Goal: Navigation & Orientation: Find specific page/section

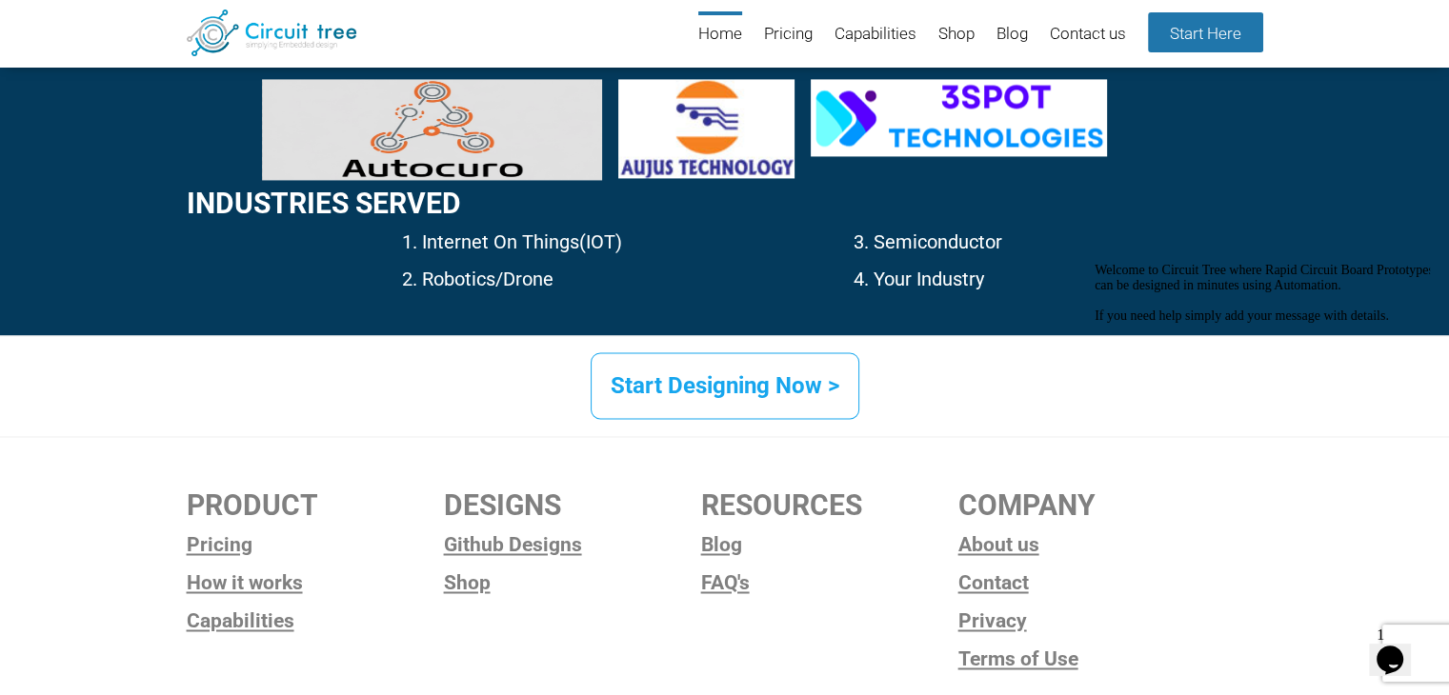
scroll to position [2976, 0]
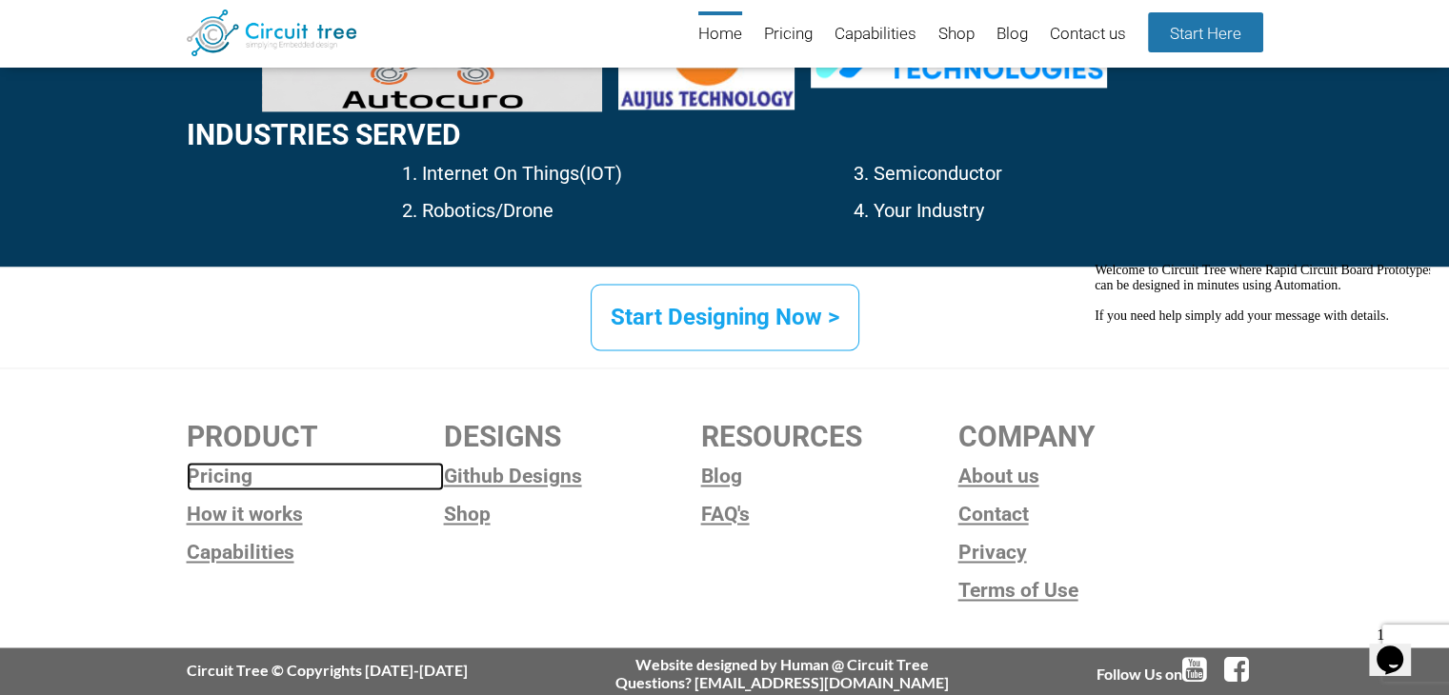
click at [213, 475] on link "Pricing" at bounding box center [315, 476] width 257 height 29
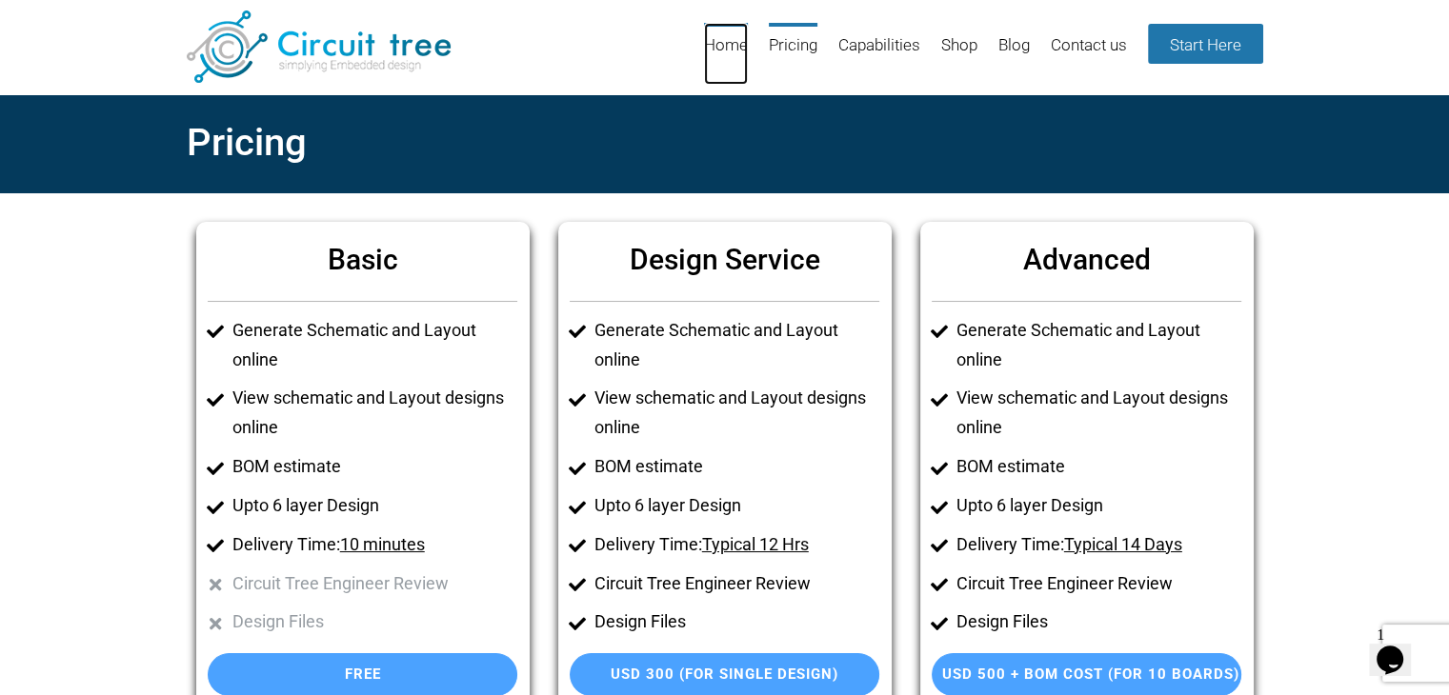
click at [728, 45] on link "Home" at bounding box center [726, 54] width 44 height 62
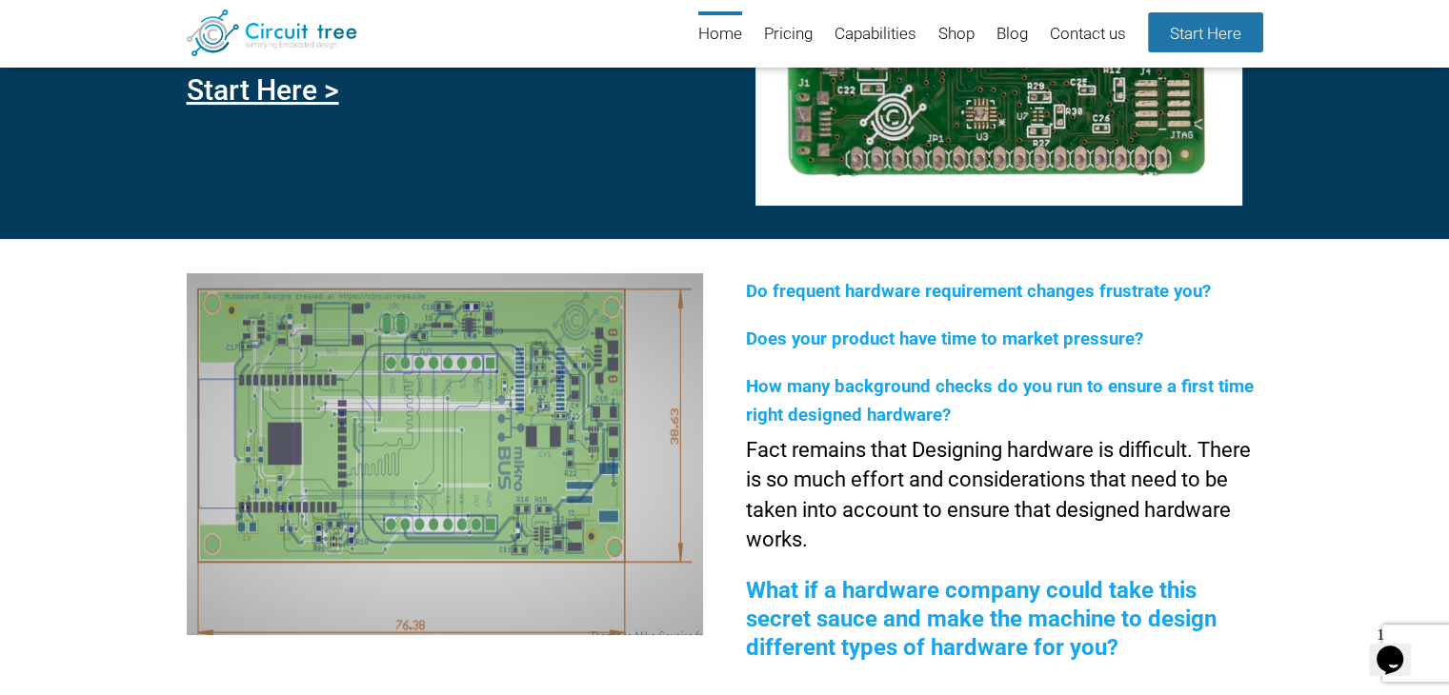
scroll to position [261, 0]
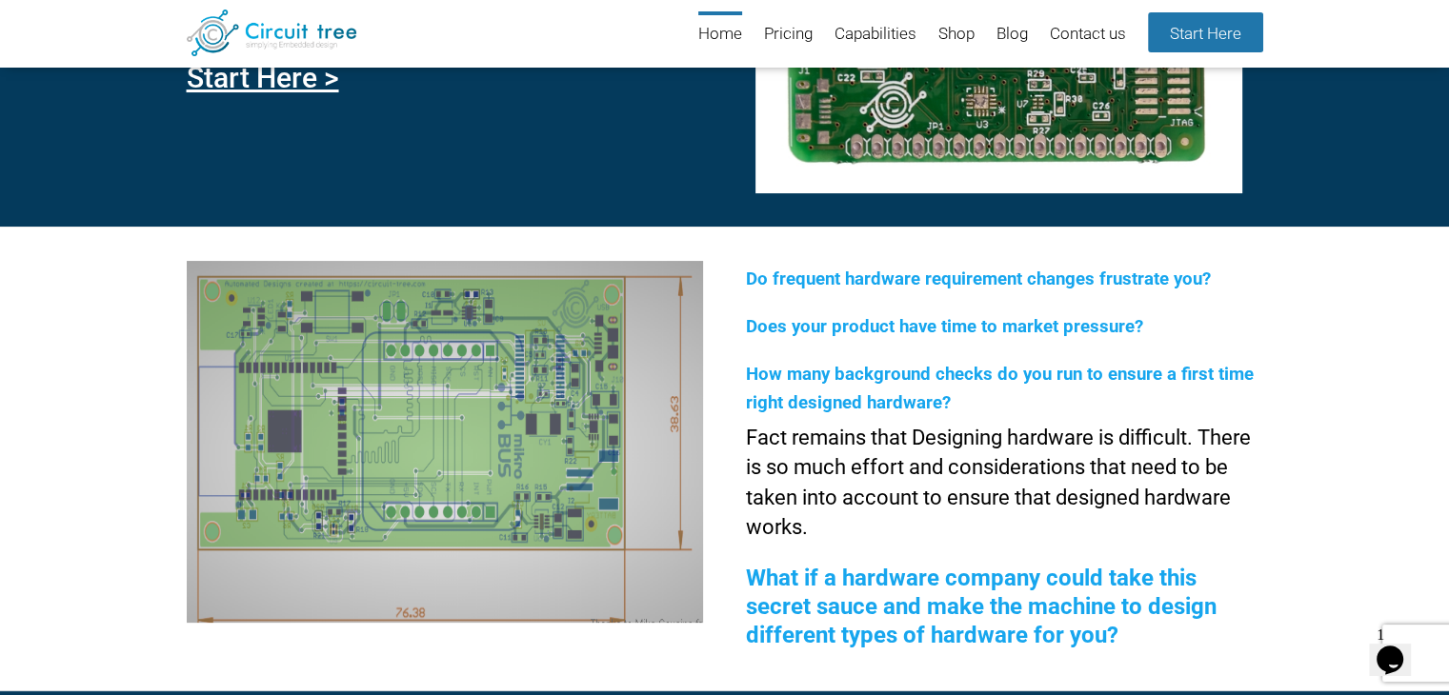
click at [911, 326] on span "Does your product have time to market pressure?" at bounding box center [944, 326] width 397 height 21
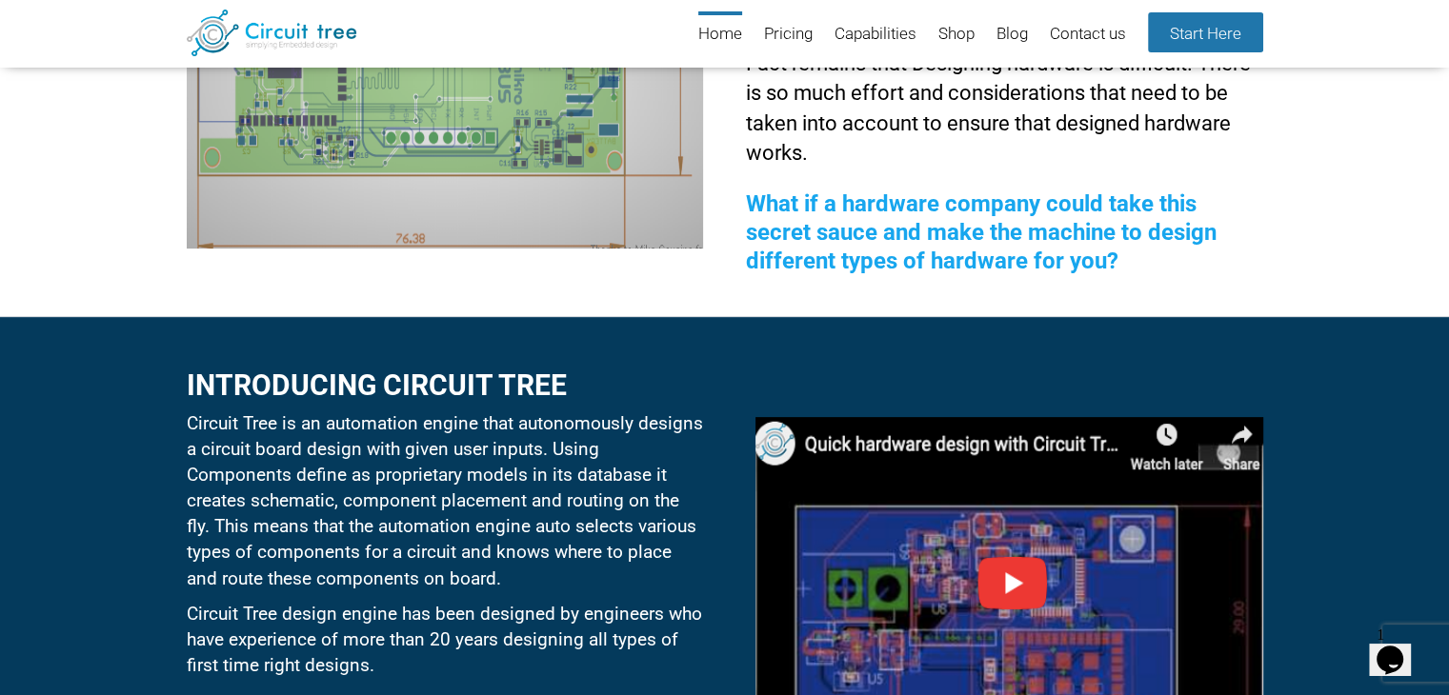
scroll to position [737, 0]
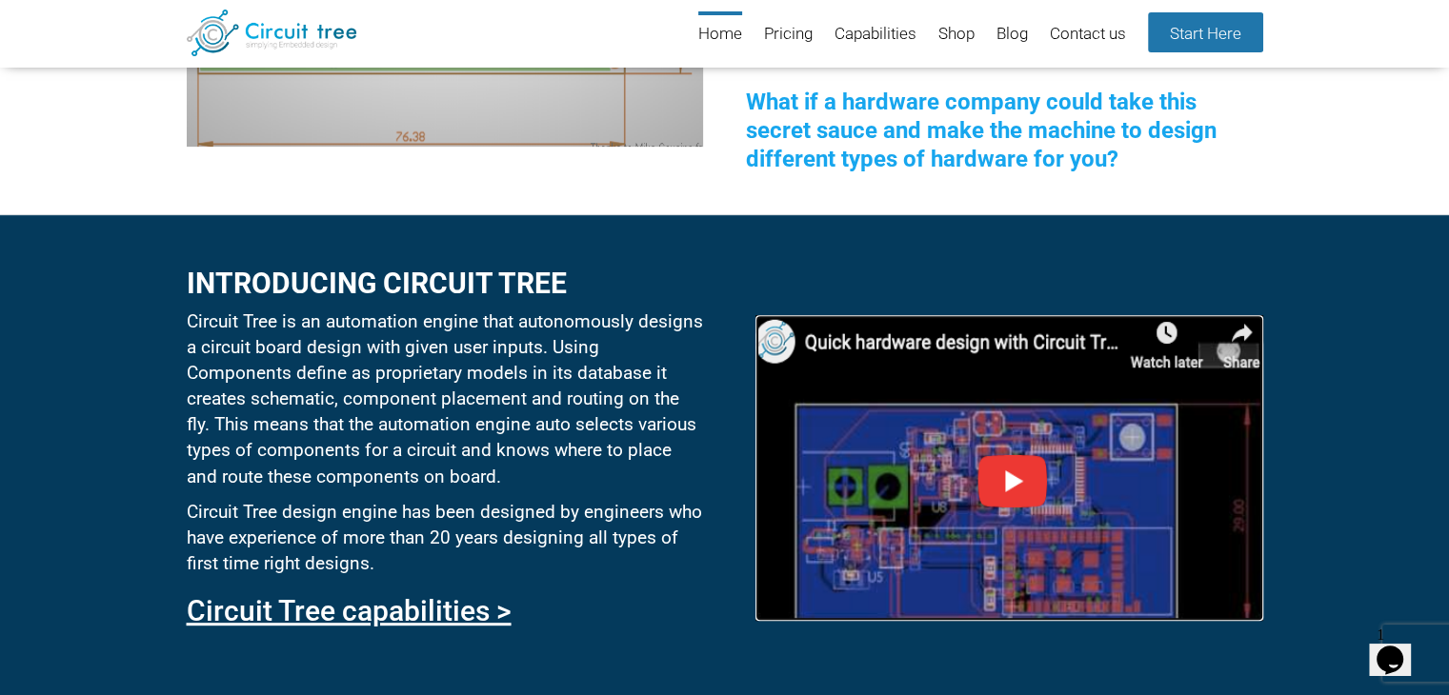
click at [1020, 495] on img at bounding box center [1008, 468] width 507 height 306
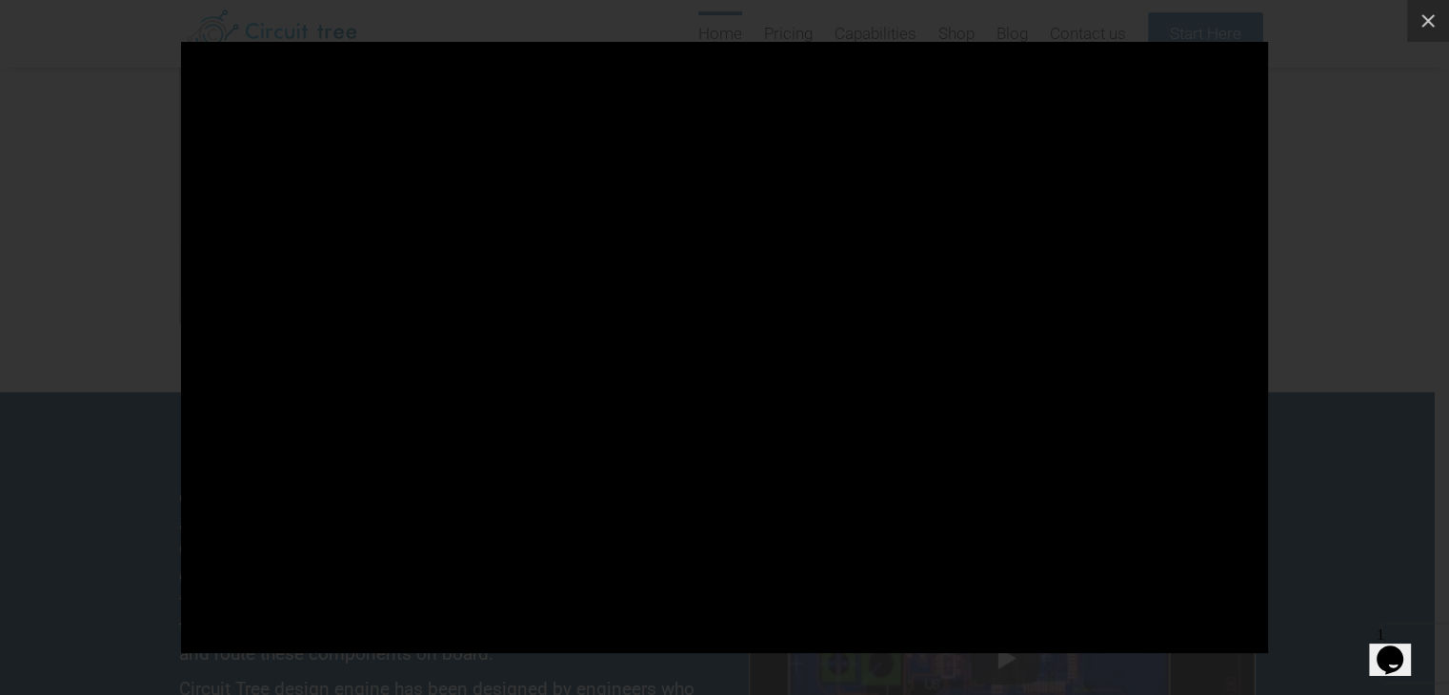
scroll to position [451, 0]
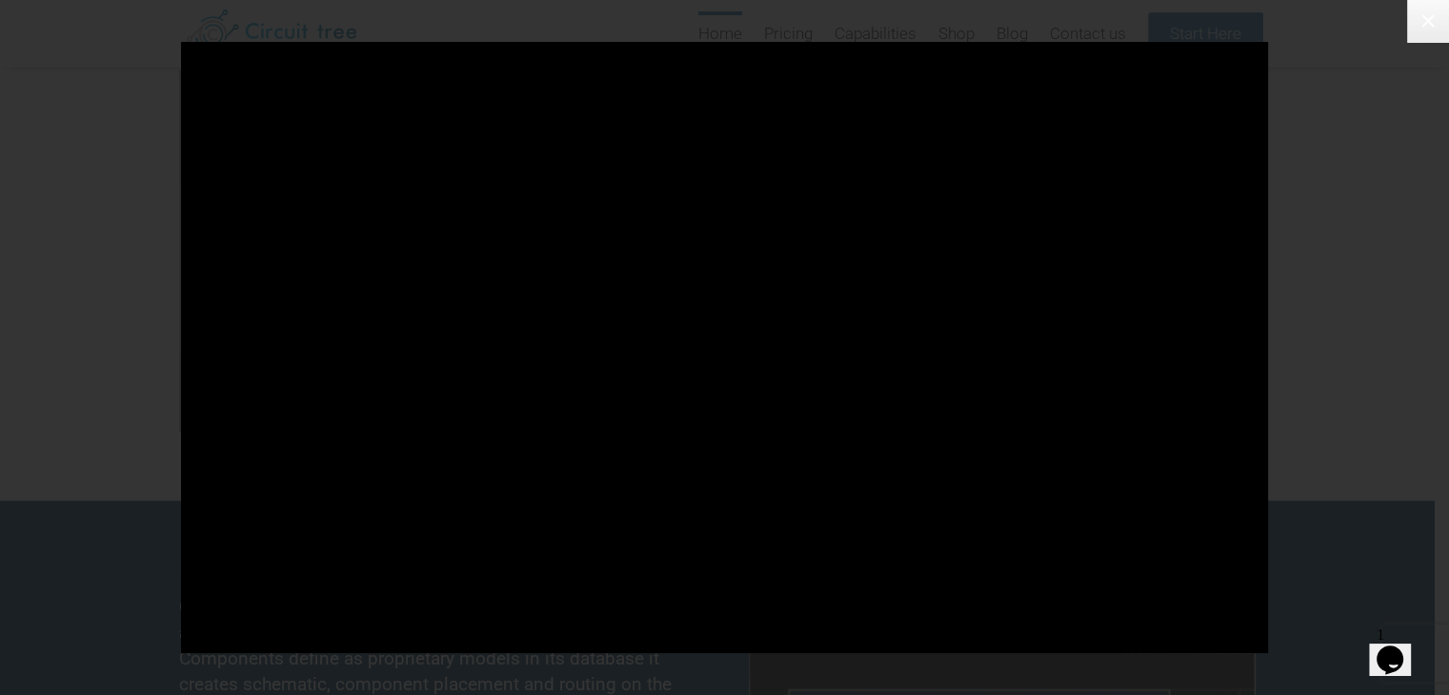
click at [1428, 10] on icon at bounding box center [1427, 21] width 23 height 23
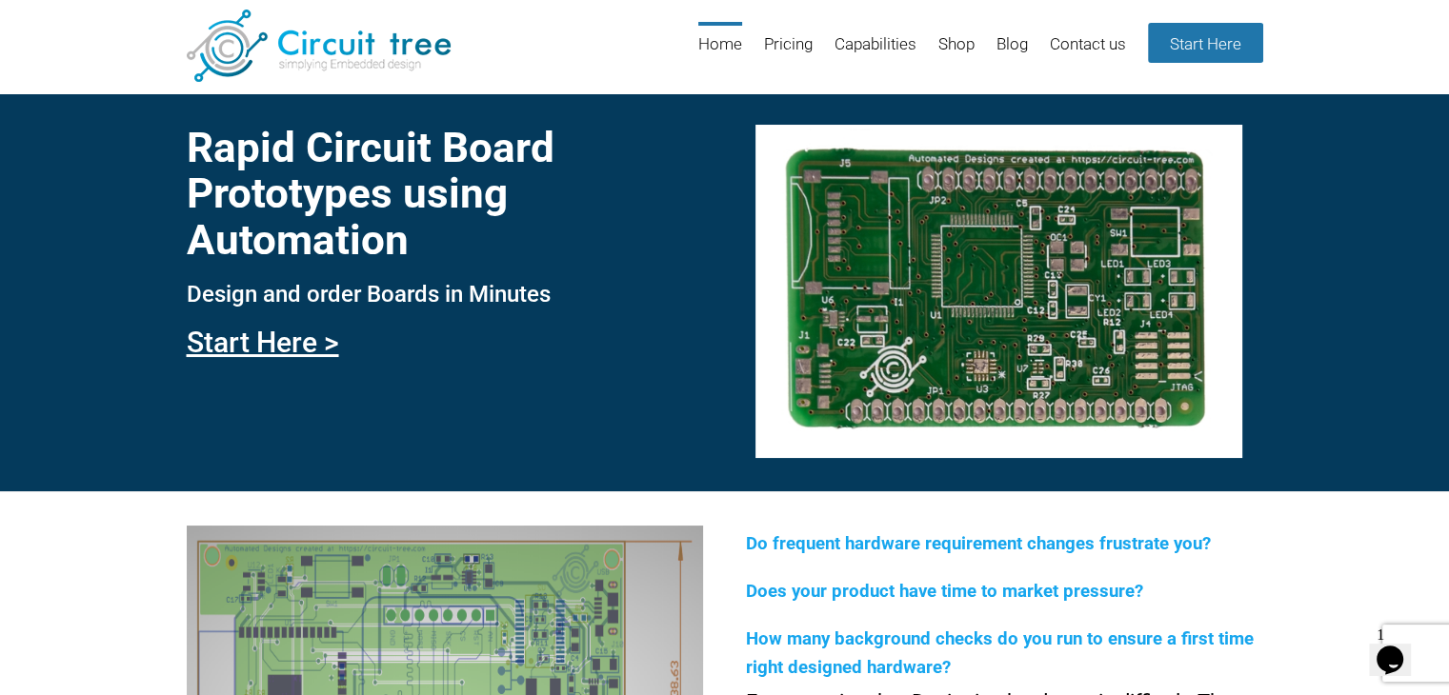
scroll to position [0, 0]
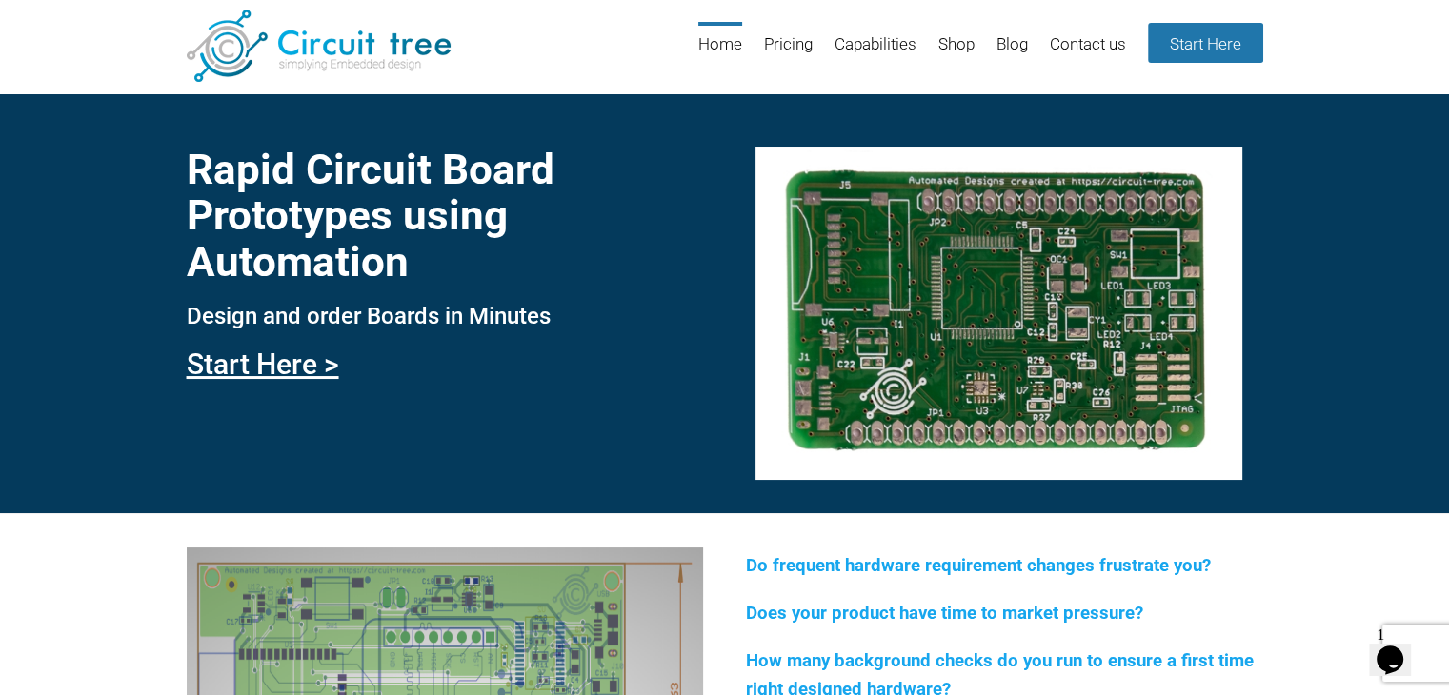
click at [1033, 47] on li "Contact us" at bounding box center [1078, 53] width 95 height 62
click at [1014, 47] on link "Blog" at bounding box center [1011, 53] width 31 height 62
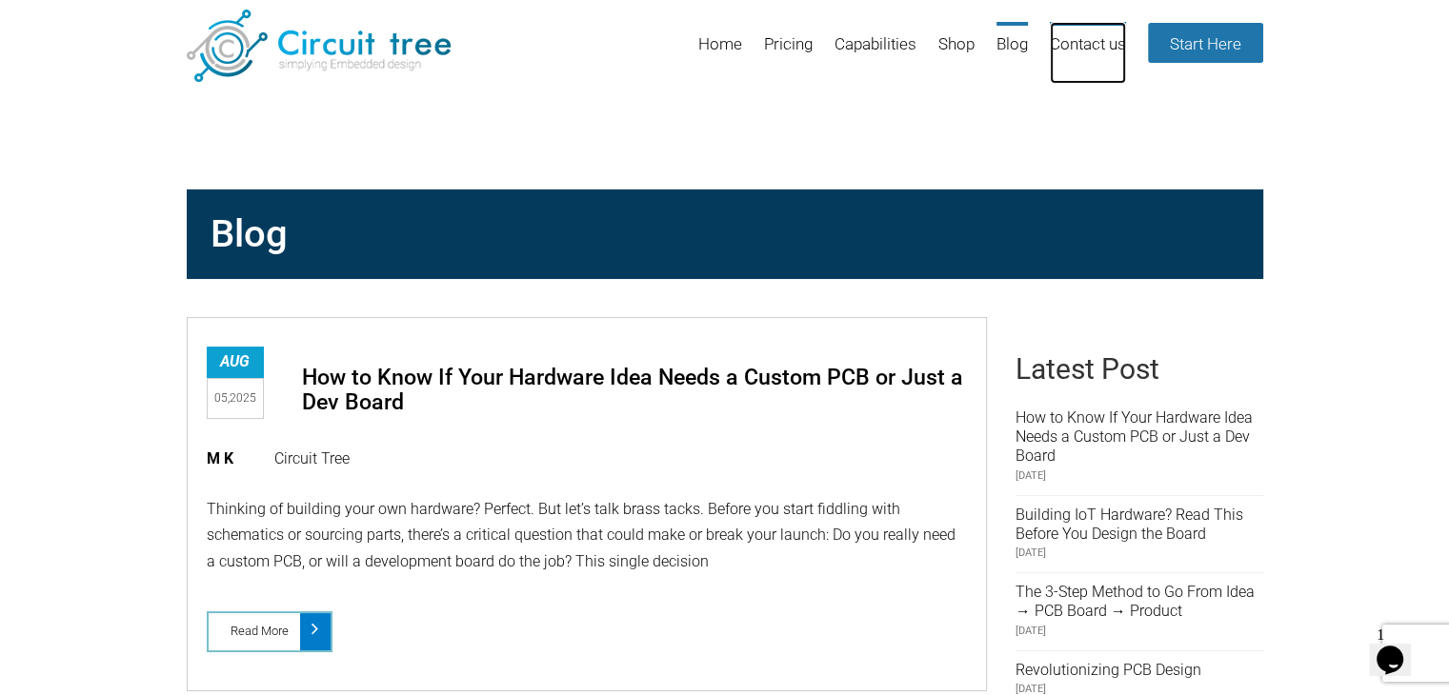
click at [1079, 41] on link "Contact us" at bounding box center [1088, 53] width 76 height 62
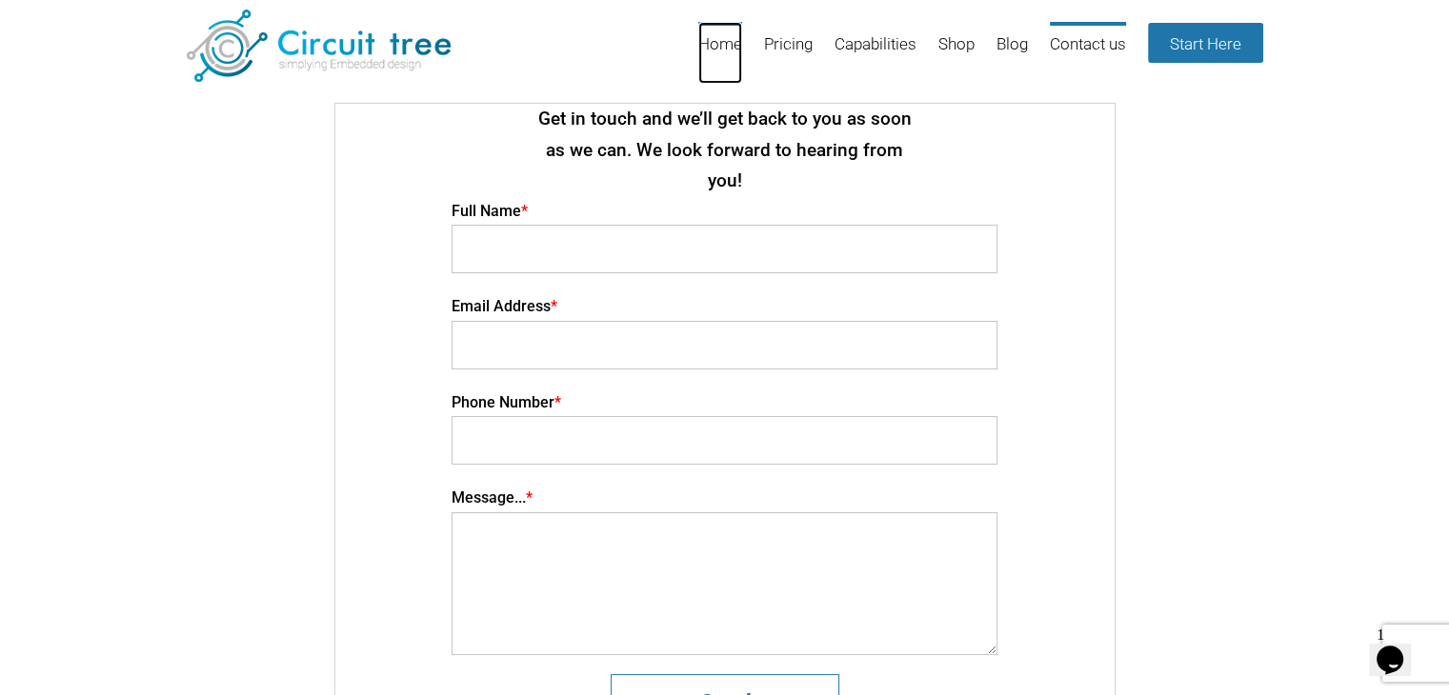
click at [720, 40] on link "Home" at bounding box center [720, 53] width 44 height 62
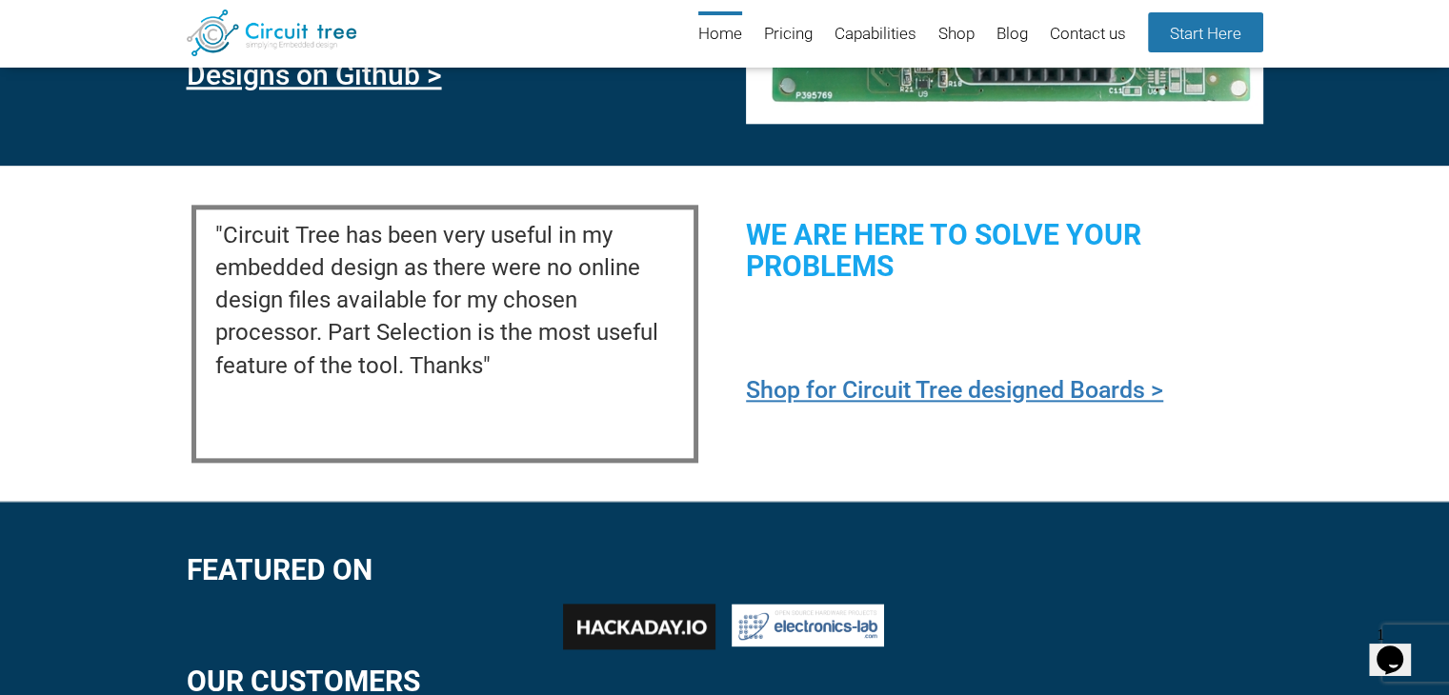
scroll to position [2530, 0]
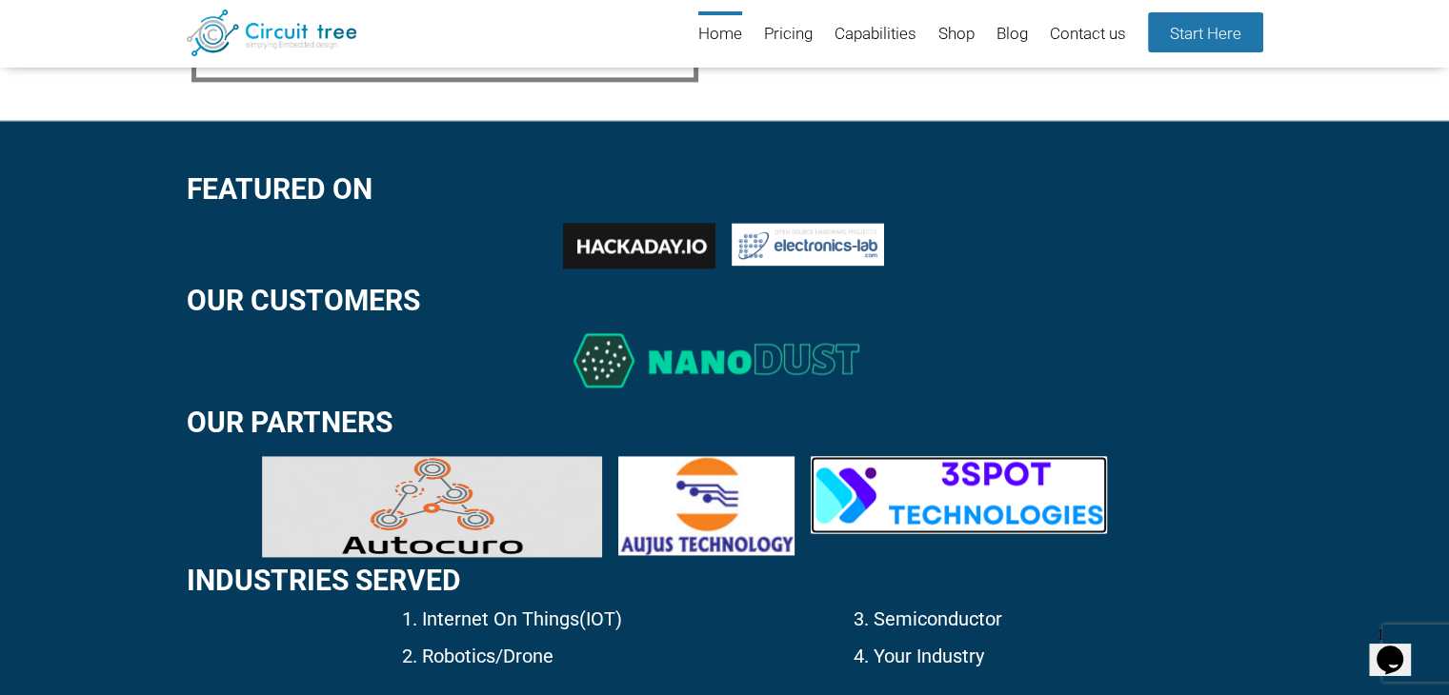
click at [1002, 497] on img at bounding box center [959, 494] width 296 height 77
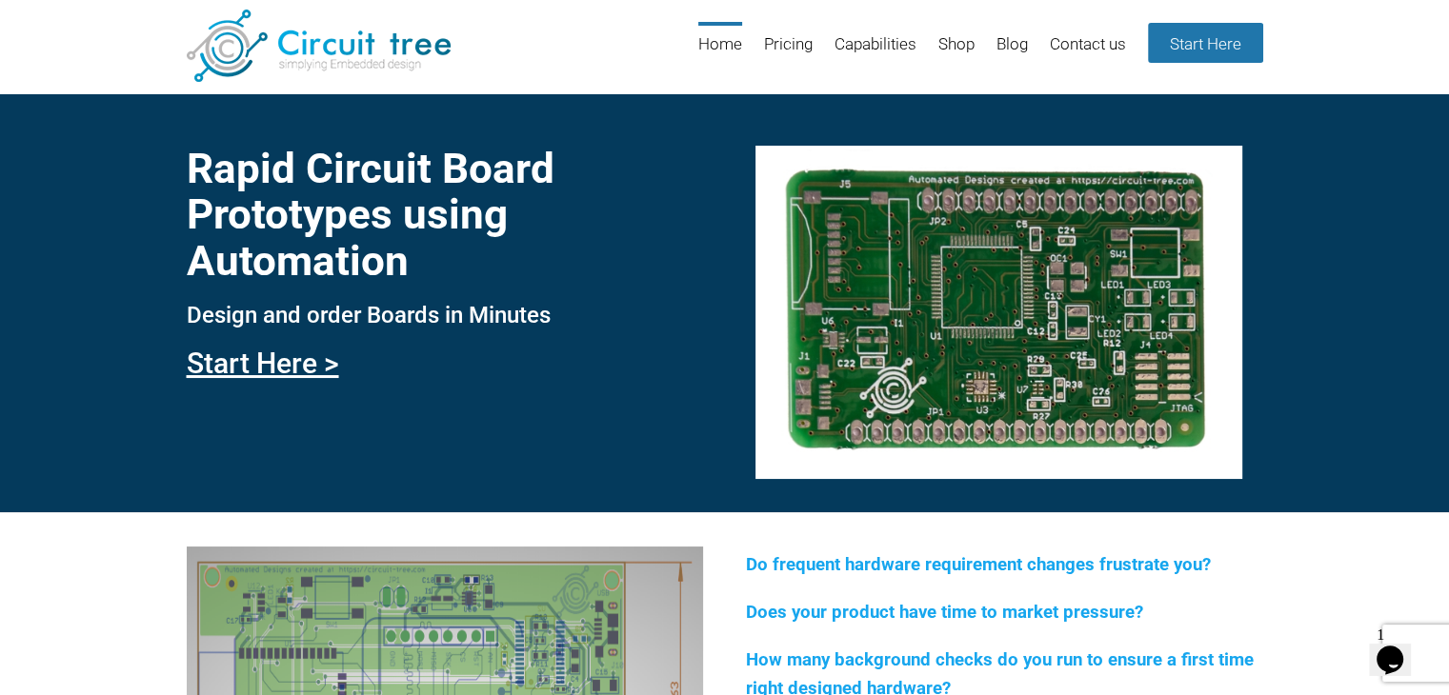
scroll to position [0, 0]
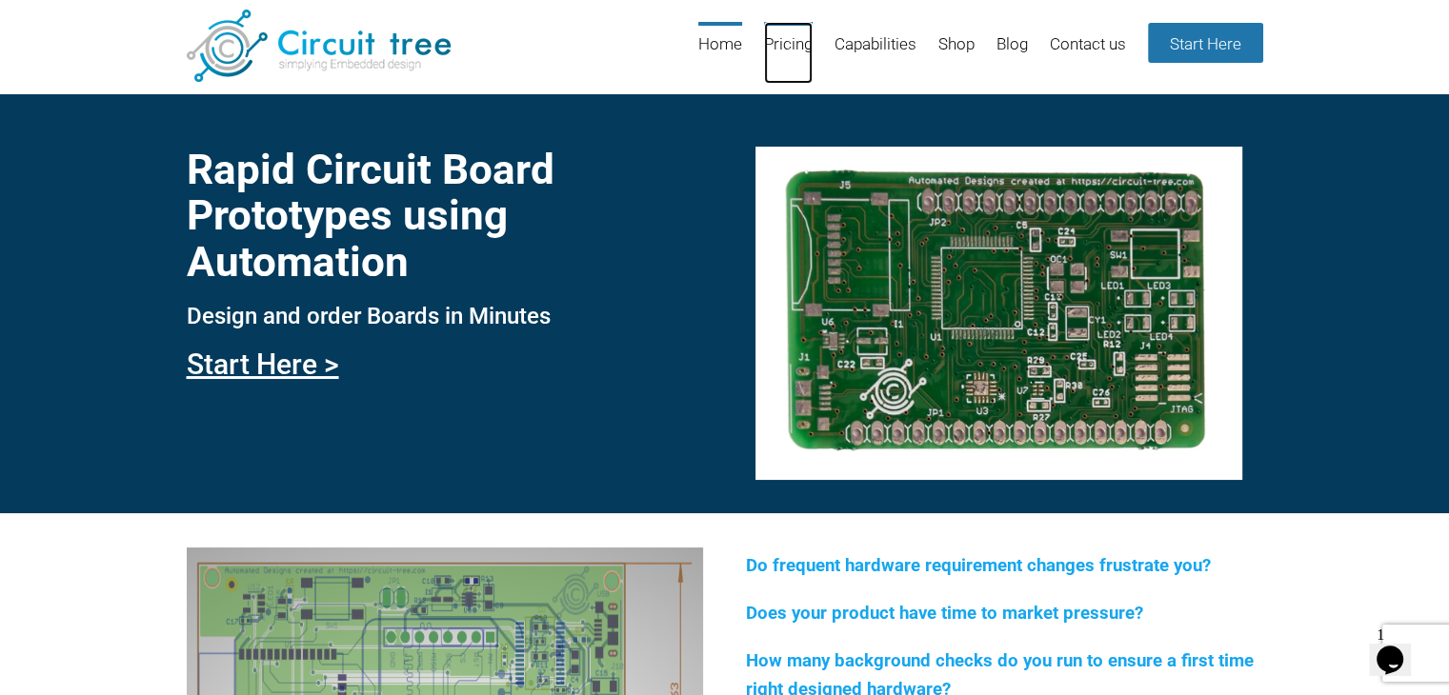
click at [777, 46] on link "Pricing" at bounding box center [788, 53] width 49 height 62
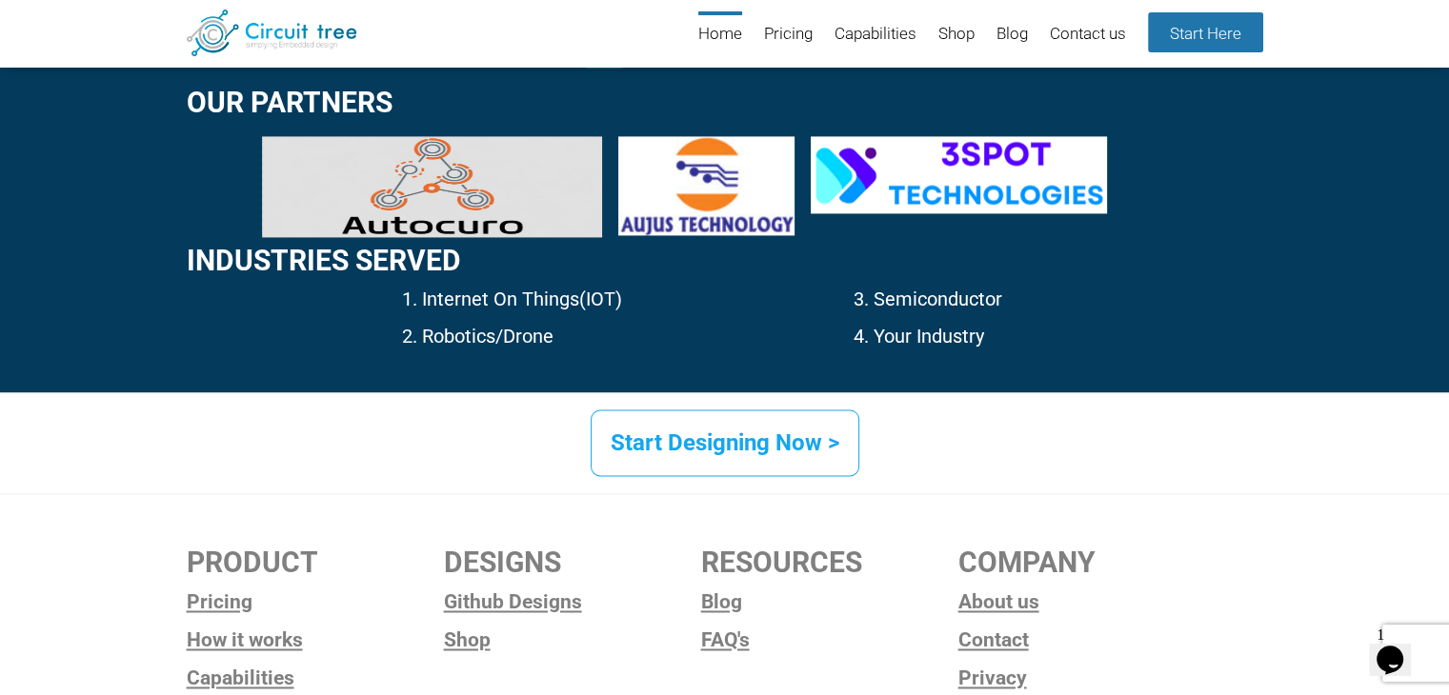
scroll to position [2976, 0]
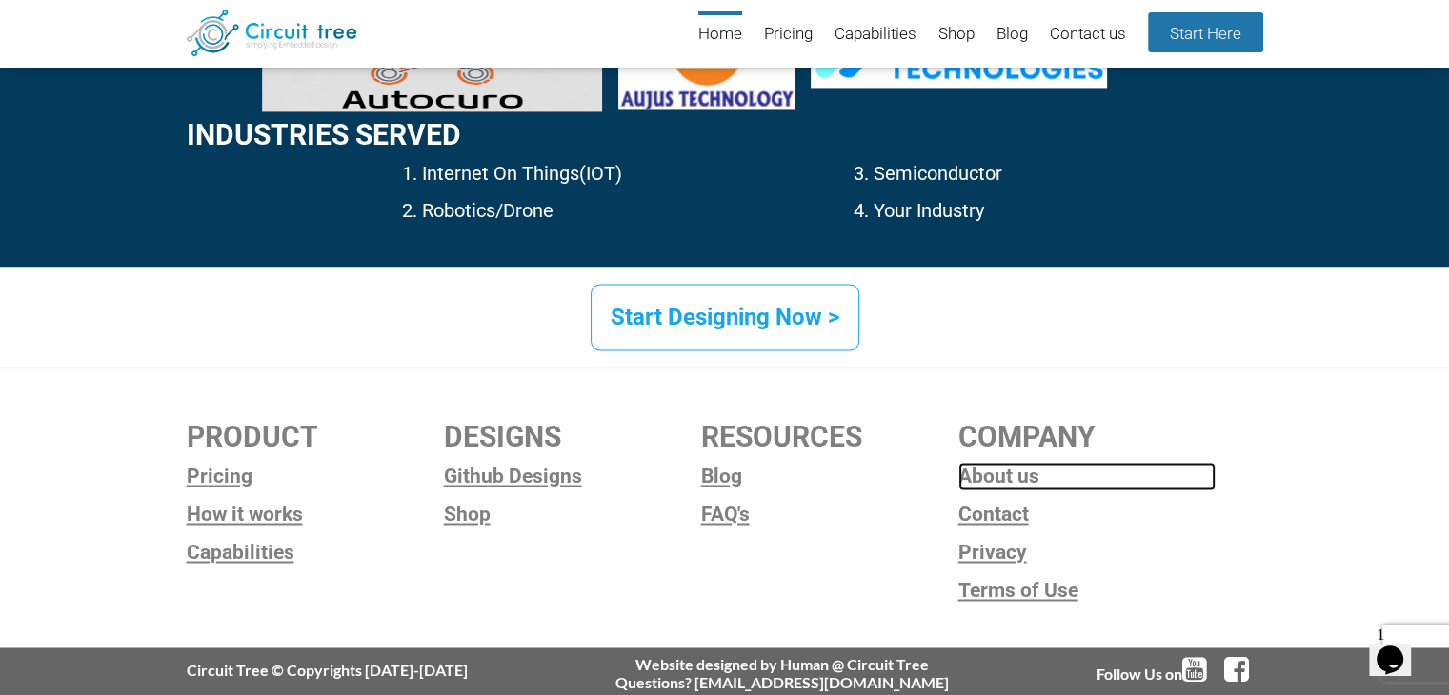
click at [1002, 467] on link "About us" at bounding box center [1086, 476] width 257 height 29
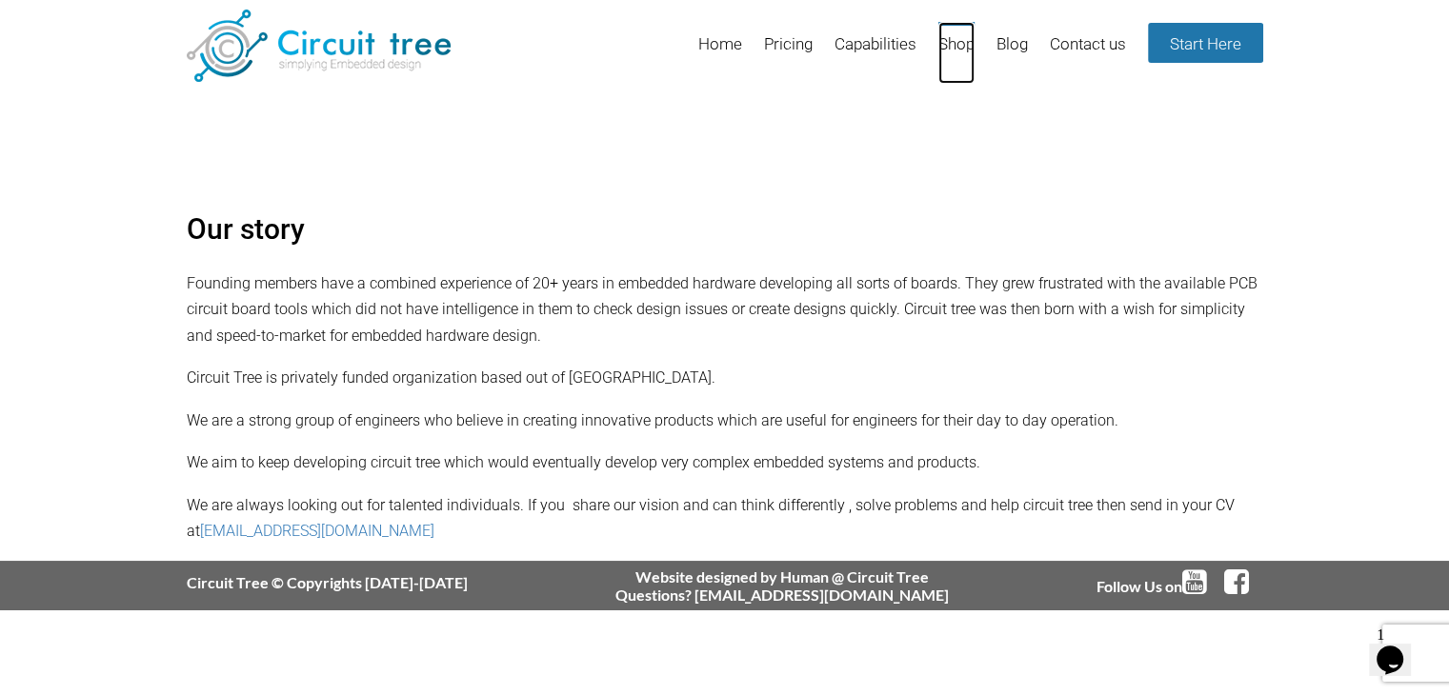
click at [952, 47] on link "Shop" at bounding box center [956, 53] width 36 height 62
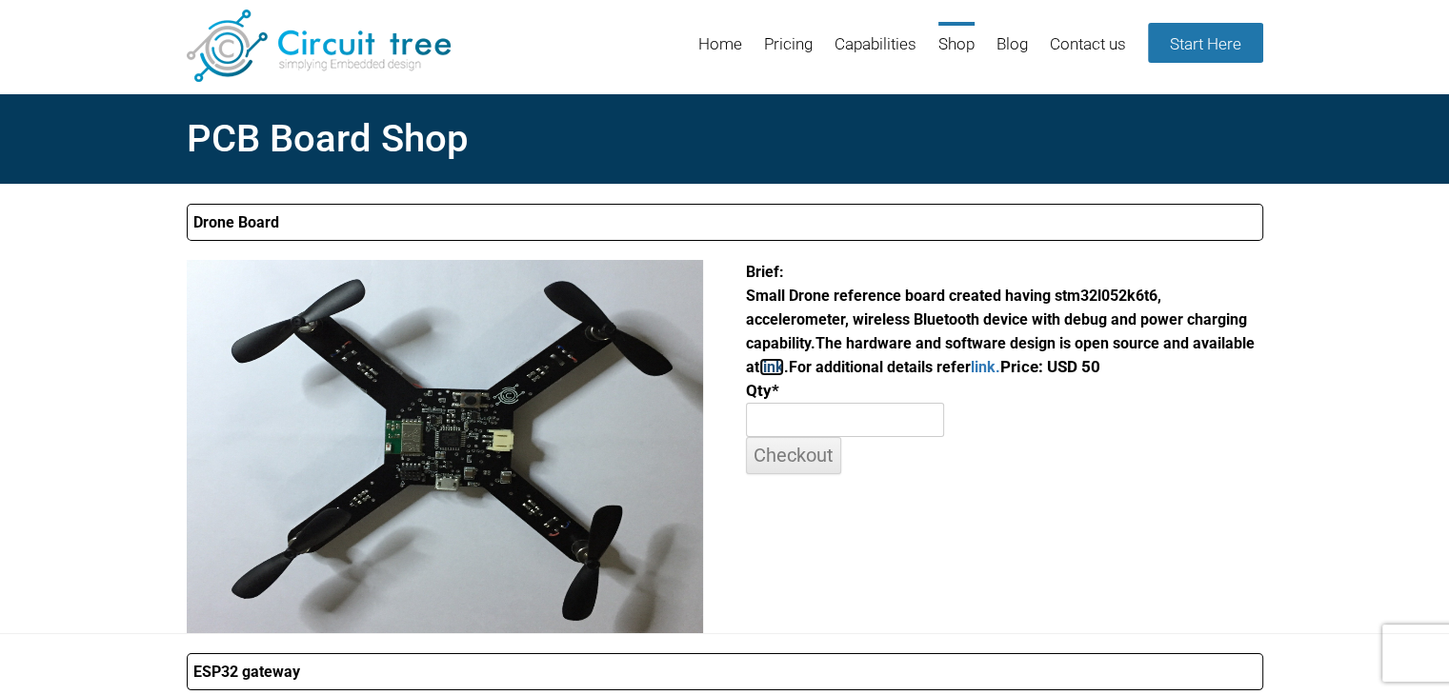
click at [772, 369] on link "link" at bounding box center [771, 367] width 25 height 18
click at [1045, 431] on div "Brief: Small Drone reference board created having stm32l052k6t6, accelerometer,…" at bounding box center [1004, 367] width 516 height 214
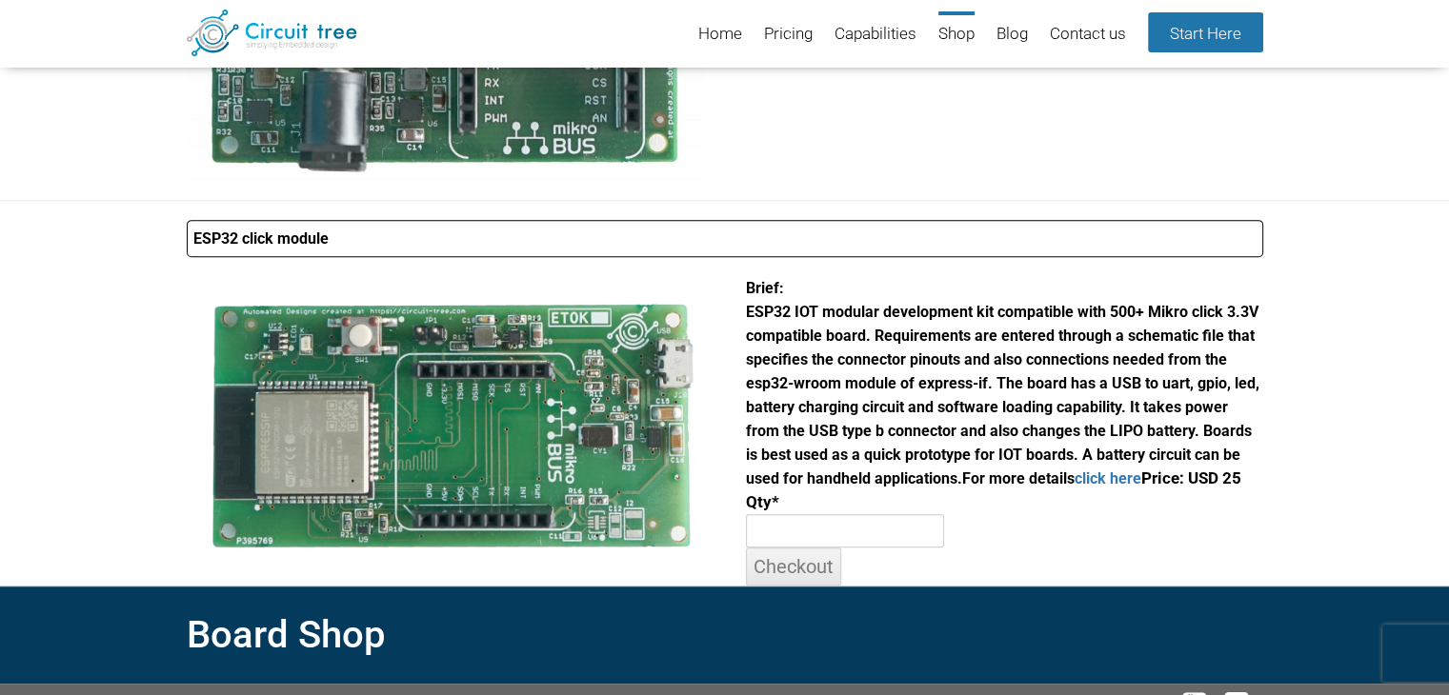
scroll to position [971, 0]
